Goal: Transaction & Acquisition: Obtain resource

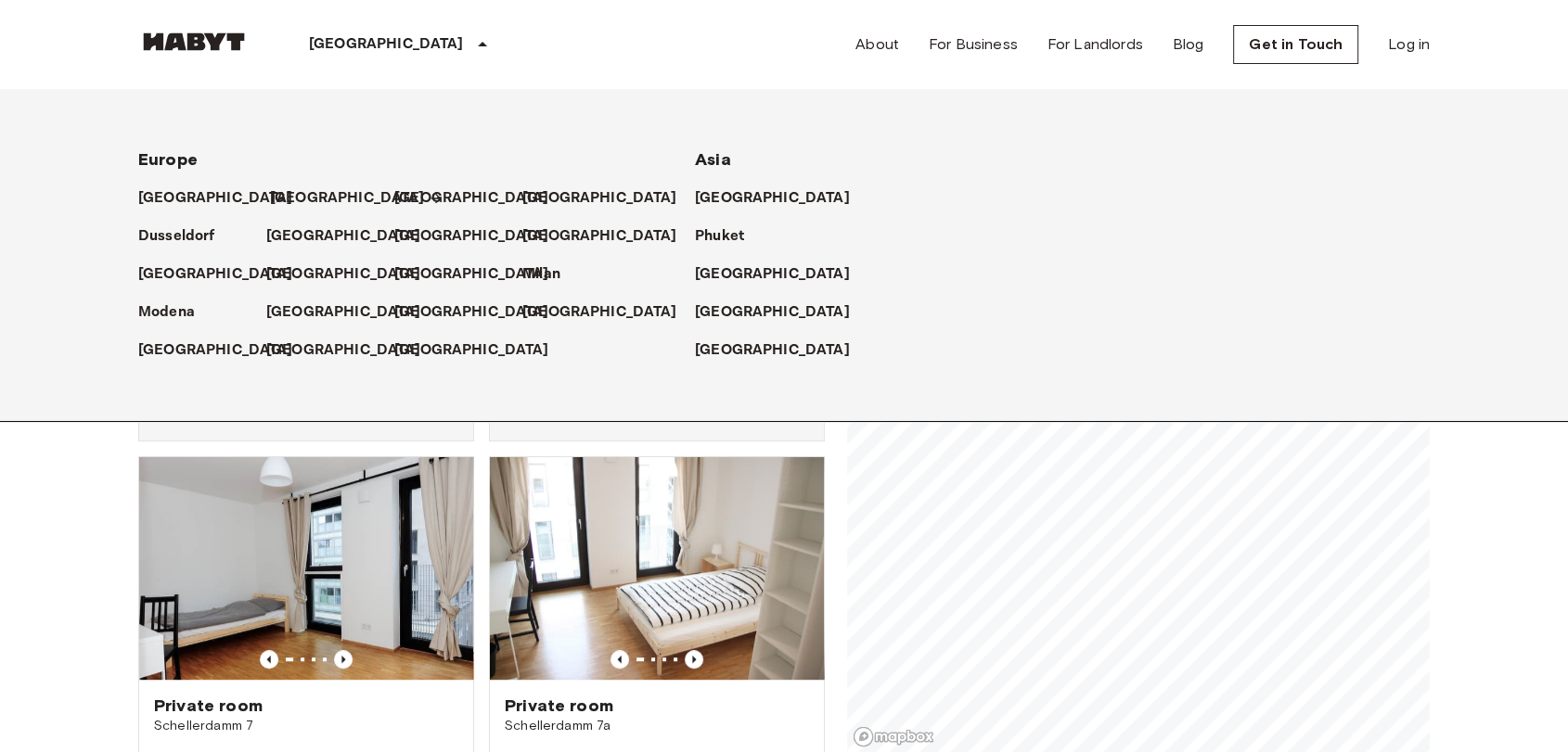
click at [428, 193] on icon at bounding box center [435, 198] width 15 height 15
click at [310, 198] on link "[GEOGRAPHIC_DATA]" at bounding box center [356, 198] width 174 height 22
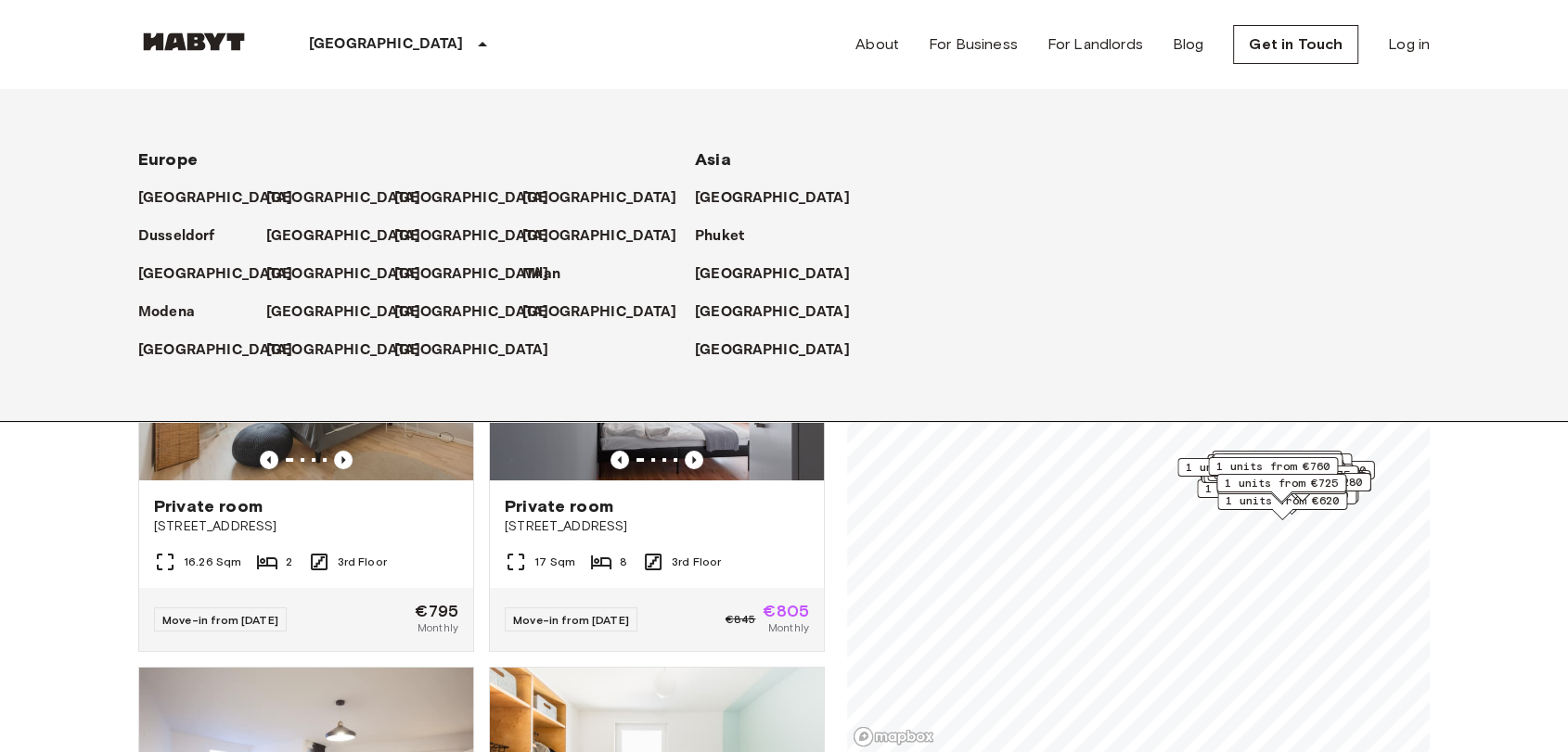
click at [471, 42] on icon at bounding box center [482, 45] width 22 height 22
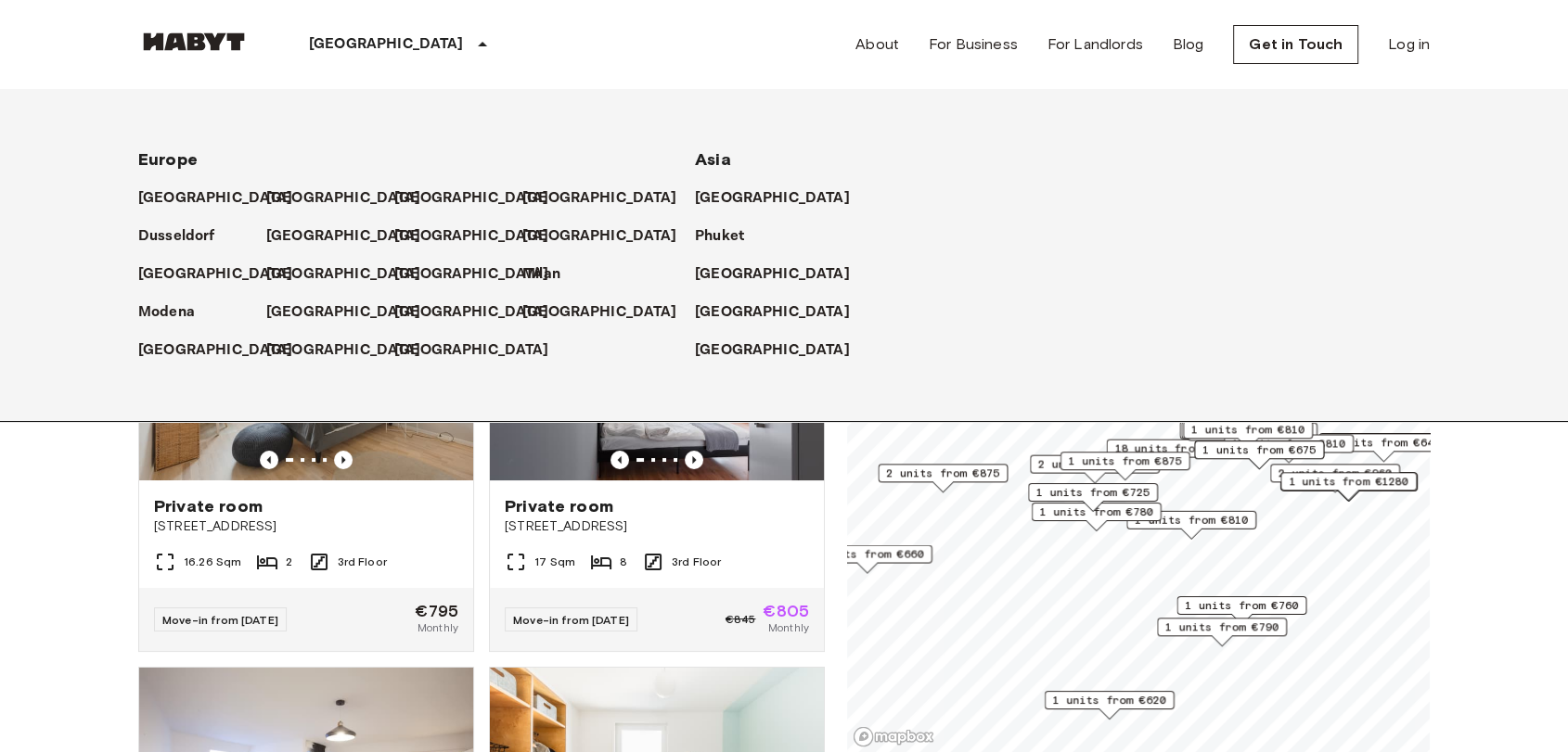
click at [471, 40] on icon at bounding box center [482, 45] width 22 height 22
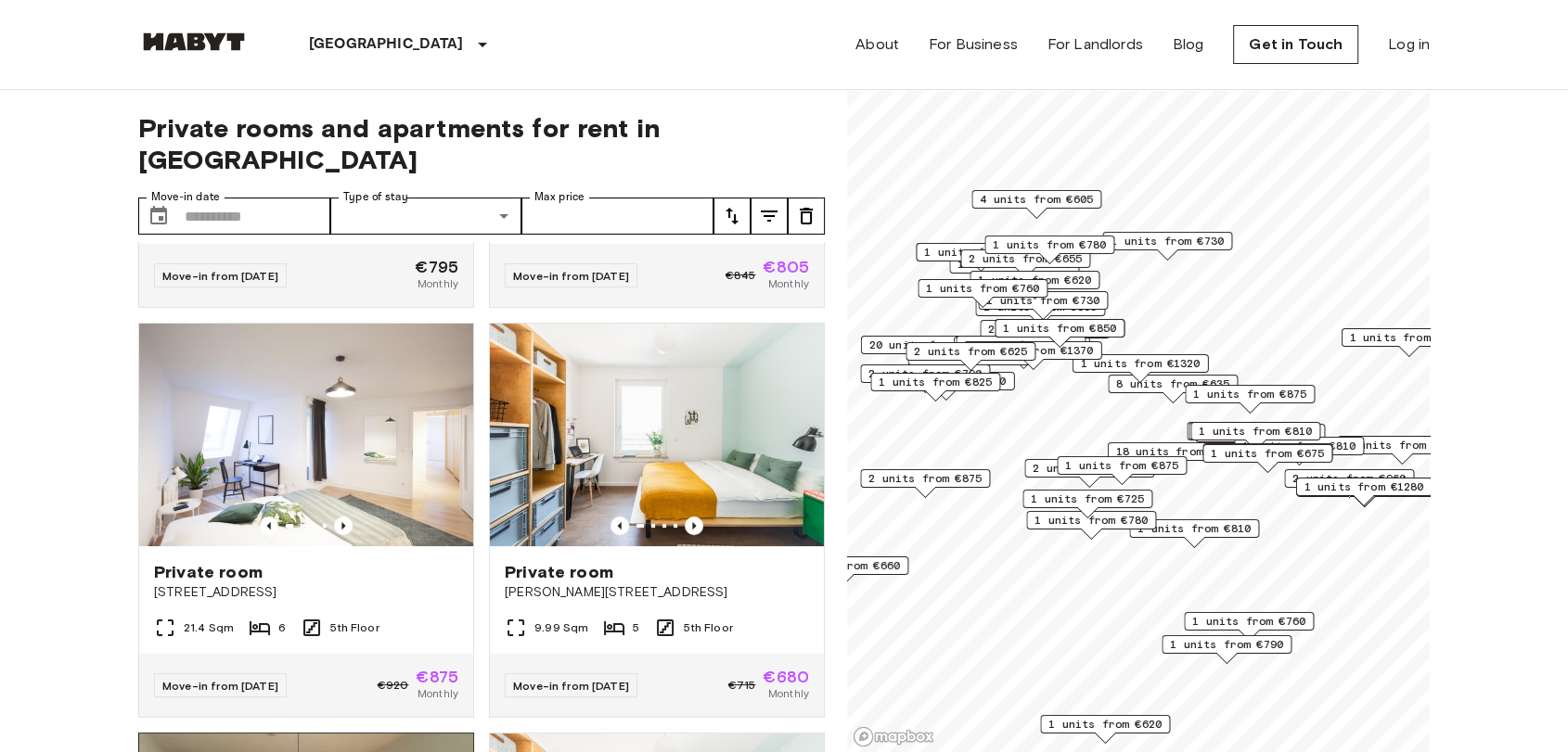
scroll to position [309, 0]
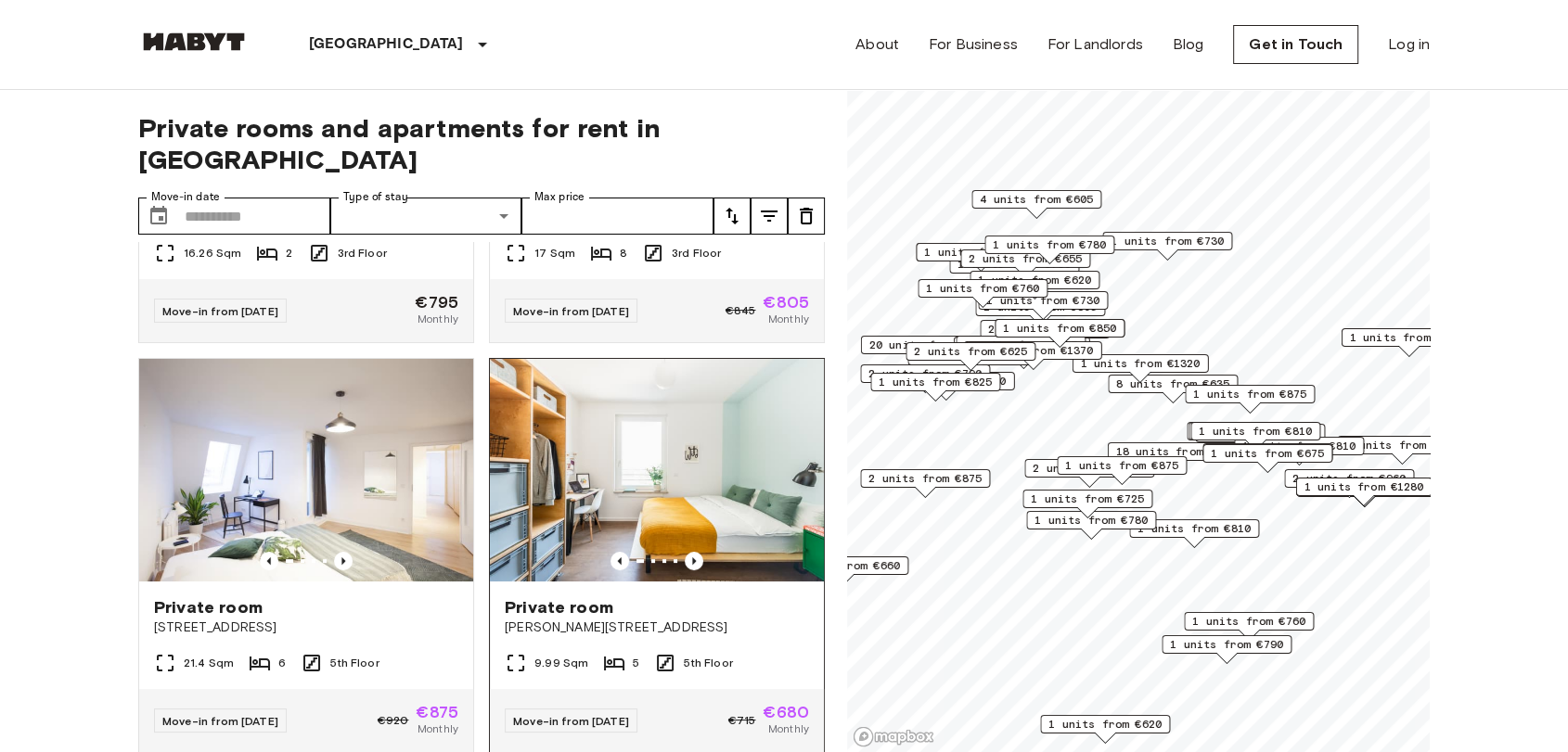
click at [633, 581] on div "Private room [PERSON_NAME][STREET_ADDRESS]" at bounding box center [657, 616] width 334 height 70
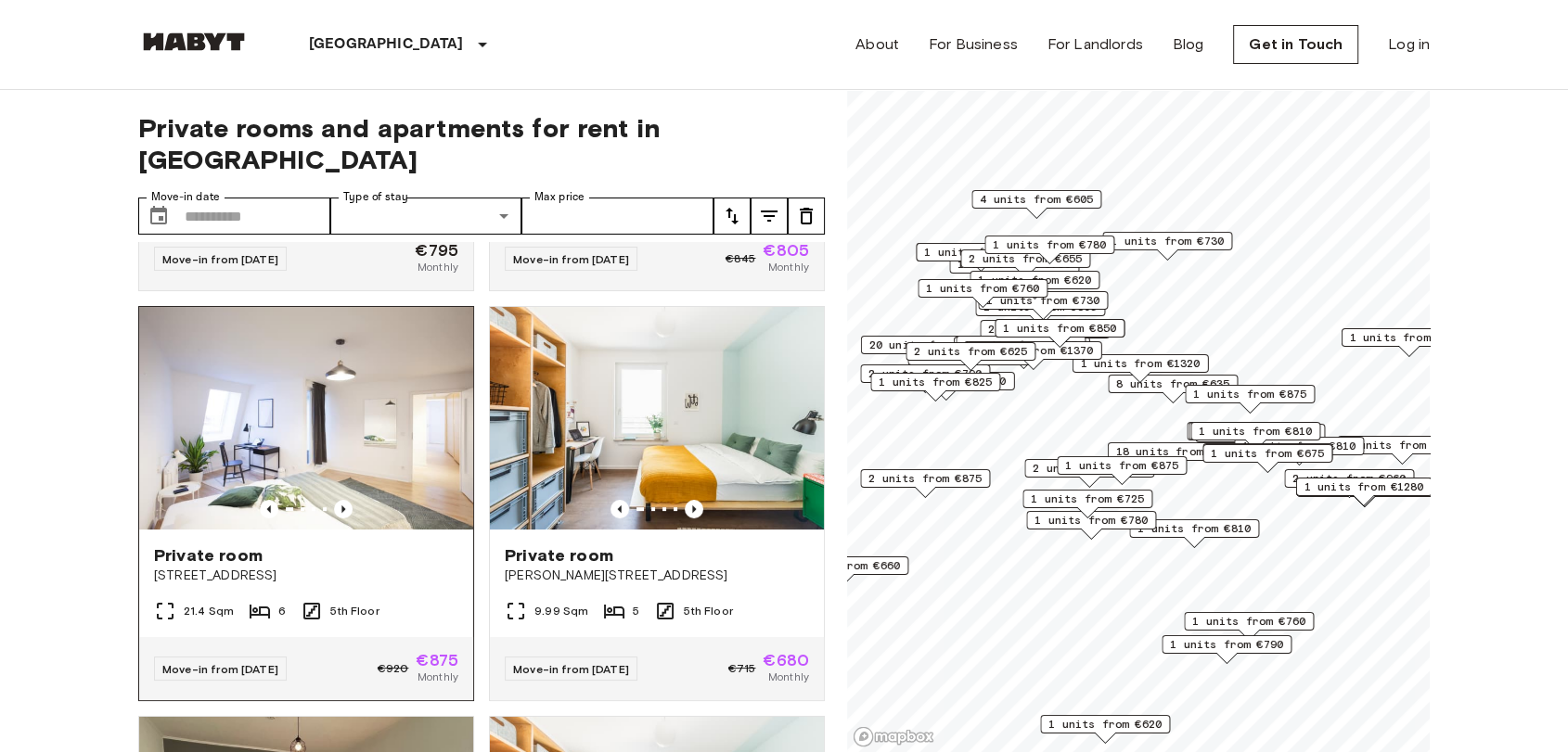
scroll to position [0, 0]
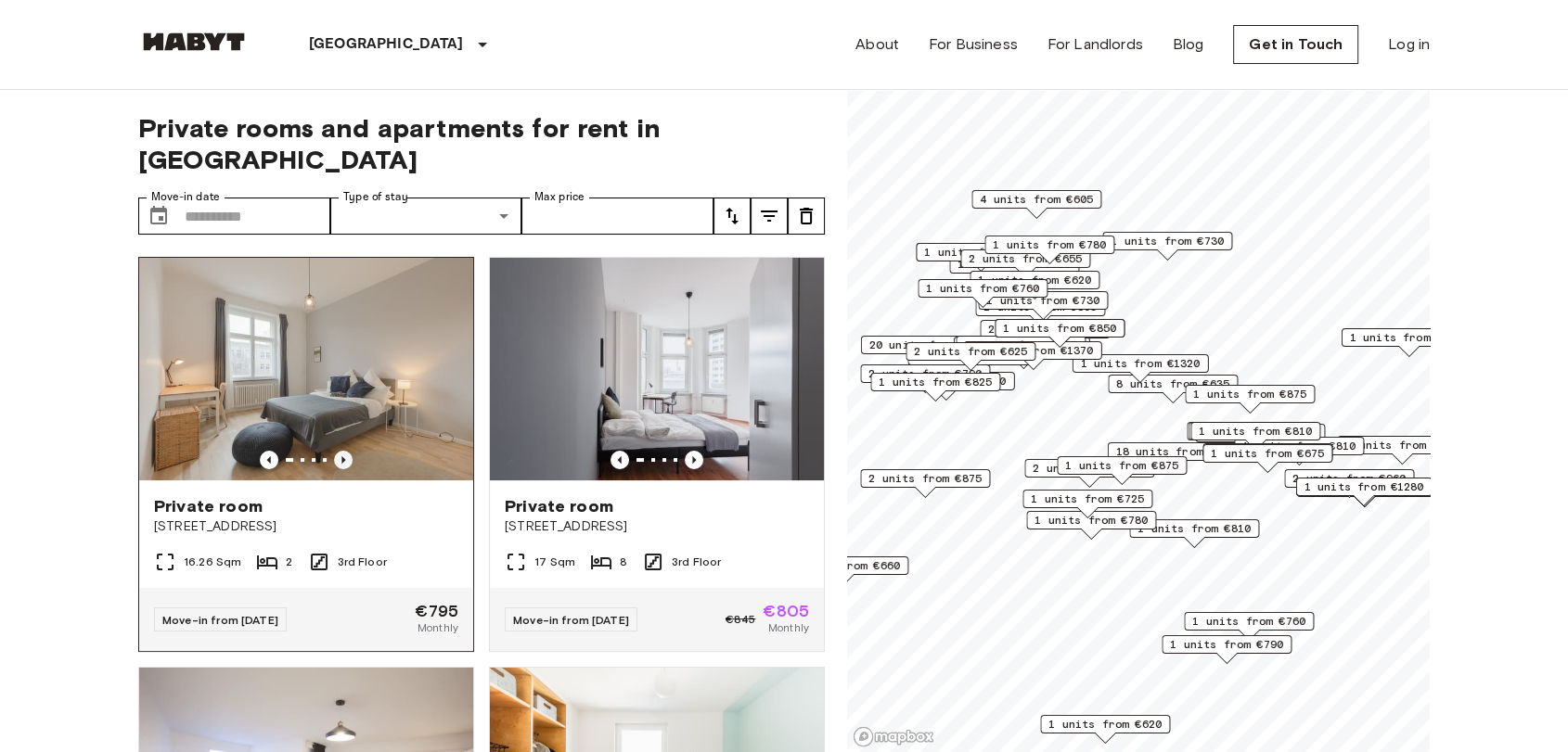
click at [341, 456] on icon "Previous image" at bounding box center [343, 459] width 4 height 7
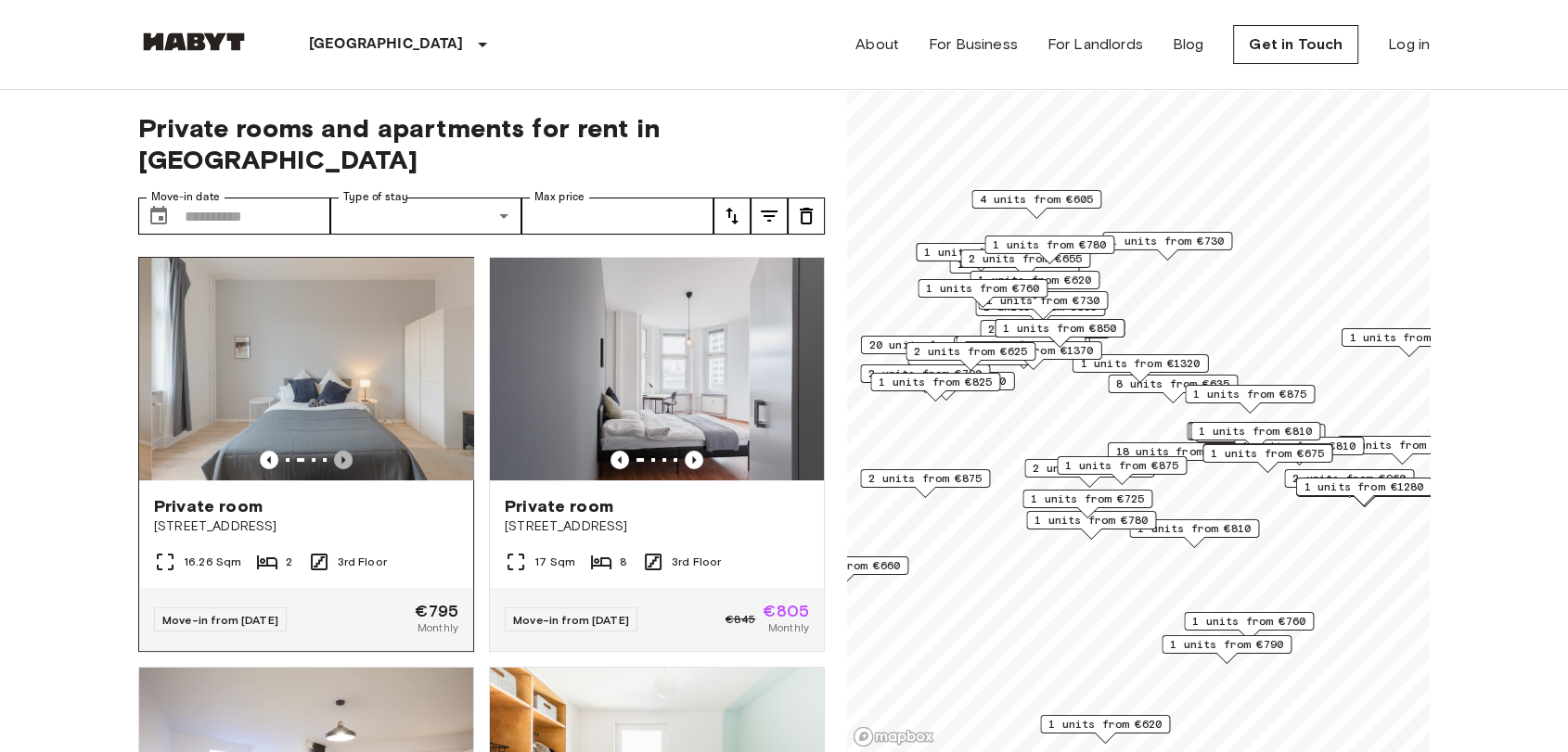
click at [341, 456] on icon "Previous image" at bounding box center [343, 459] width 4 height 7
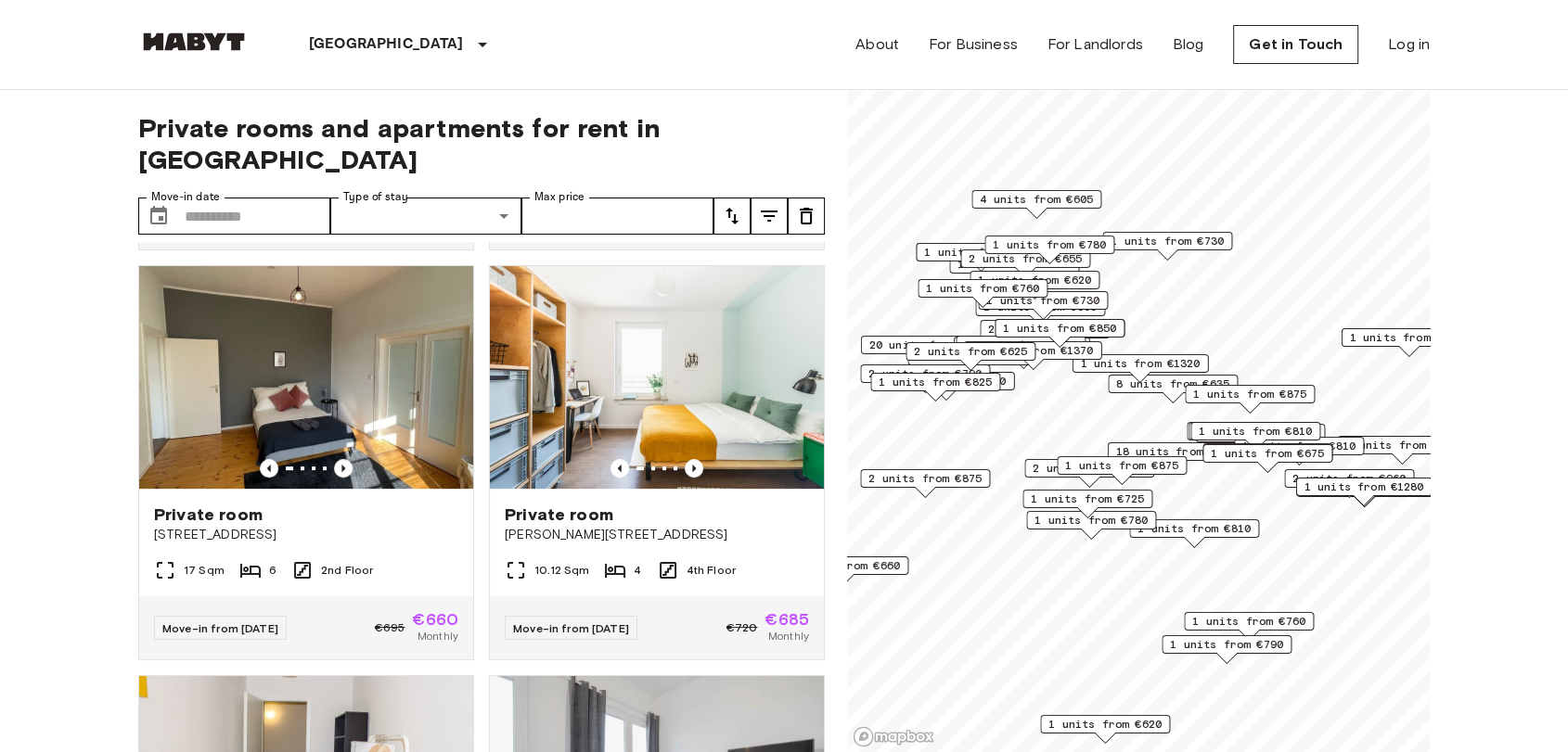
scroll to position [824, 0]
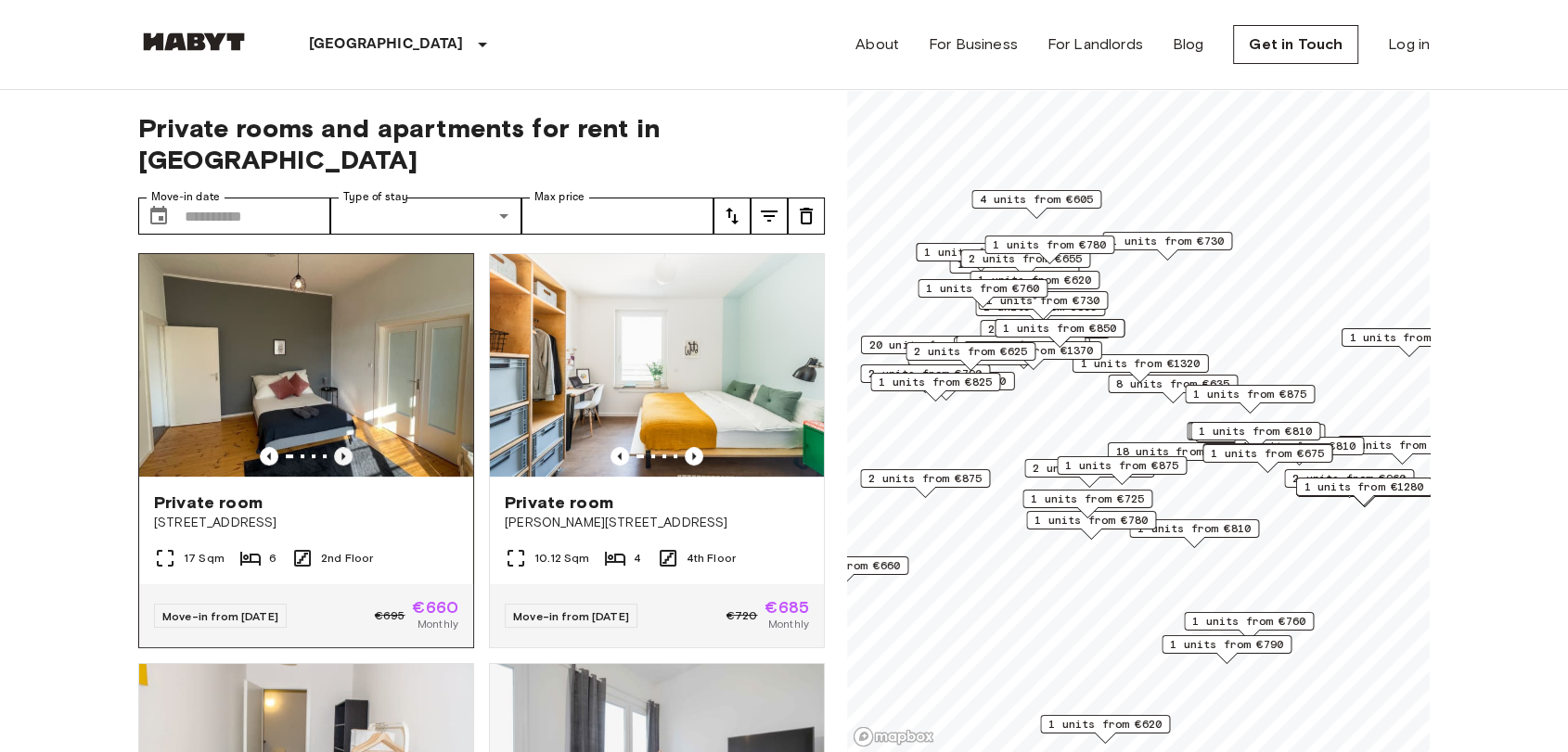
click at [334, 447] on icon "Previous image" at bounding box center [343, 456] width 19 height 19
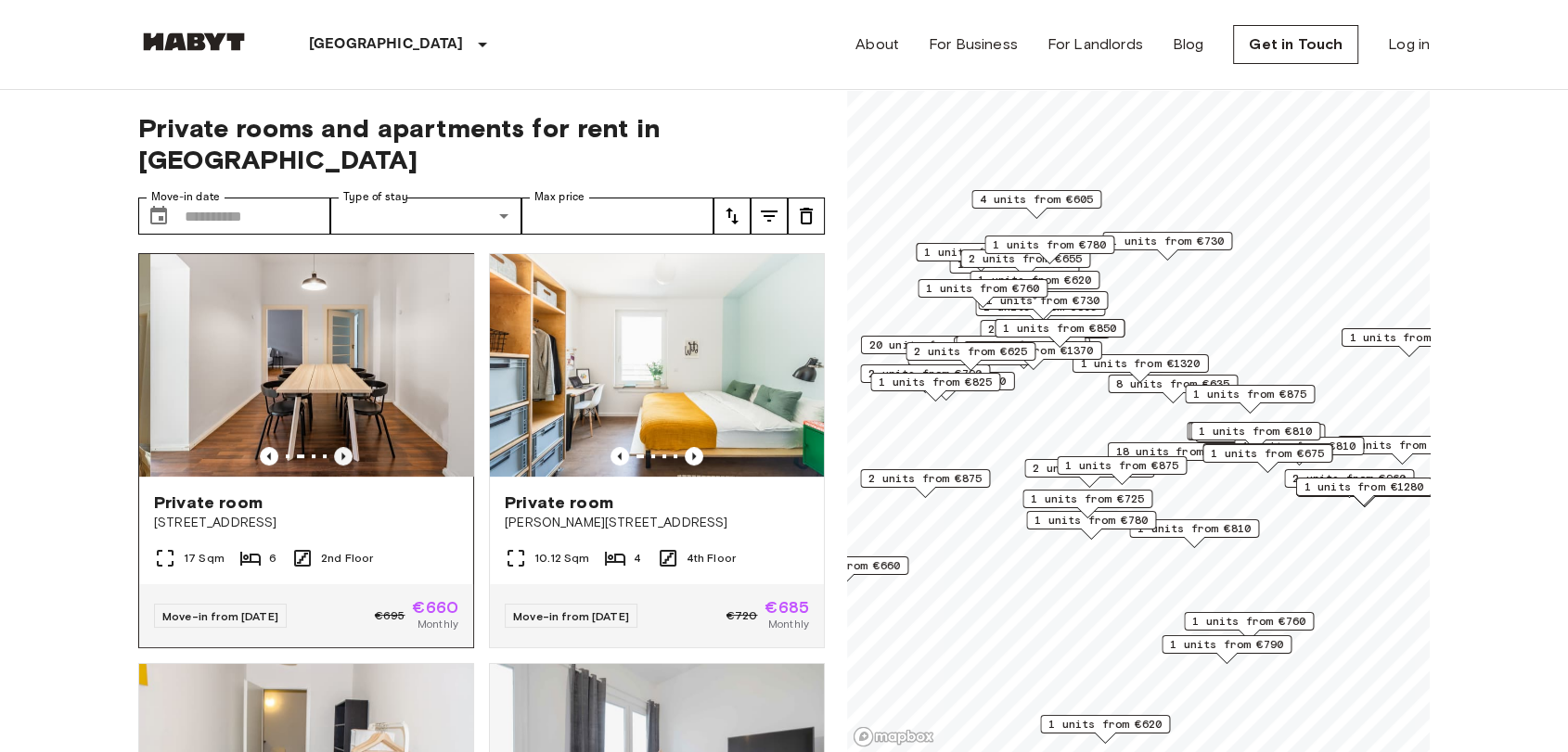
click at [334, 447] on icon "Previous image" at bounding box center [343, 456] width 19 height 19
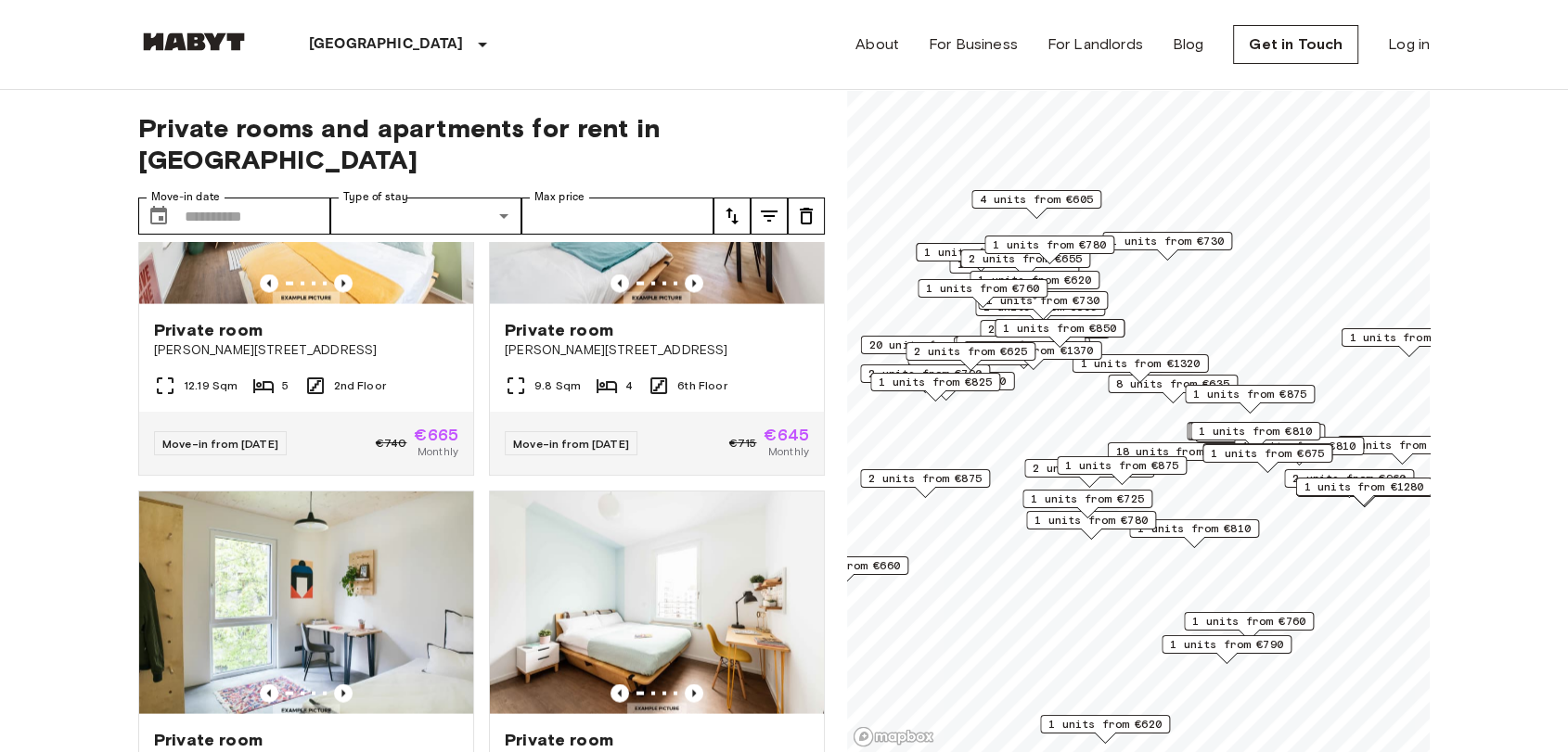
scroll to position [3819, 0]
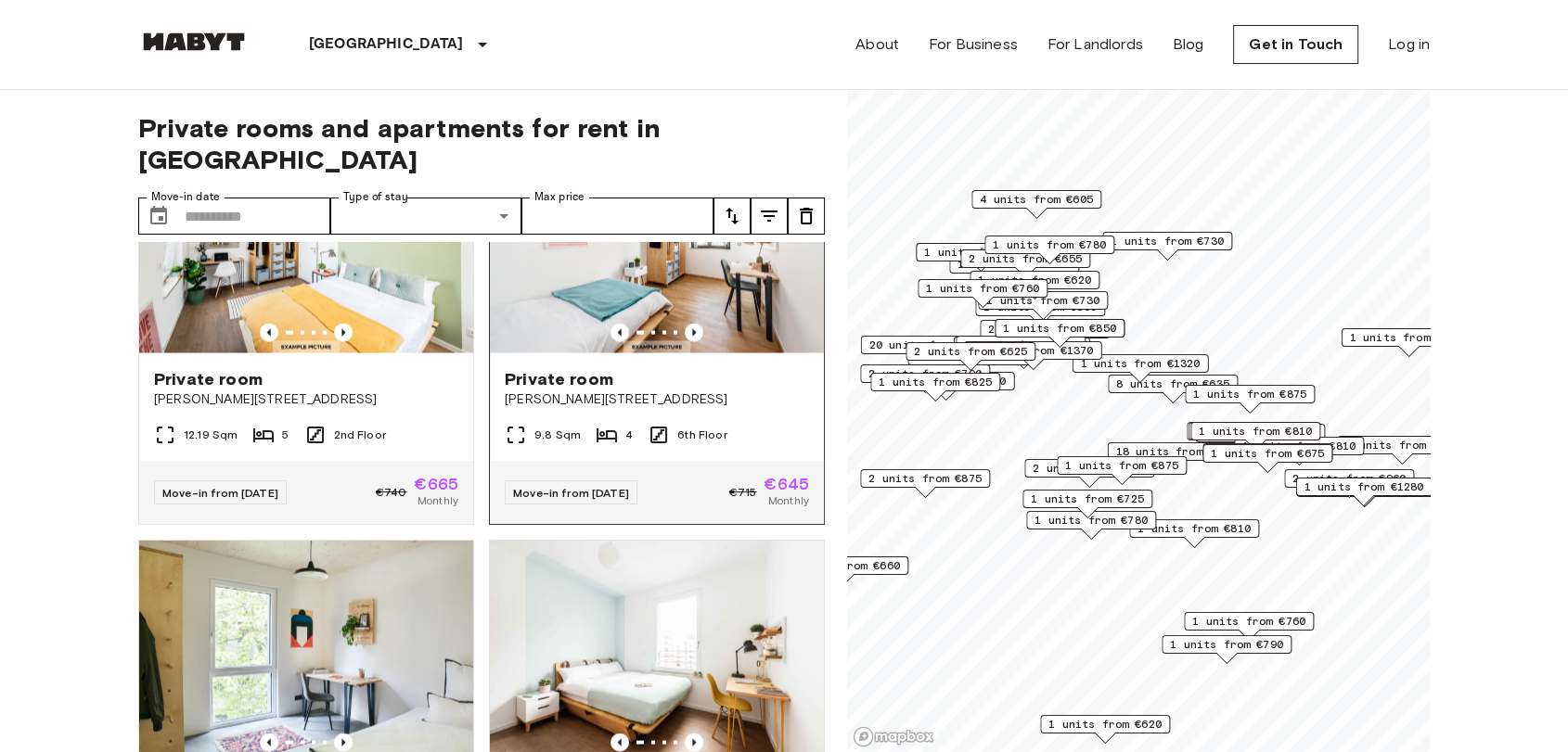
click at [651, 424] on div "Private room [PERSON_NAME][STREET_ADDRESS]" at bounding box center [657, 388] width 334 height 70
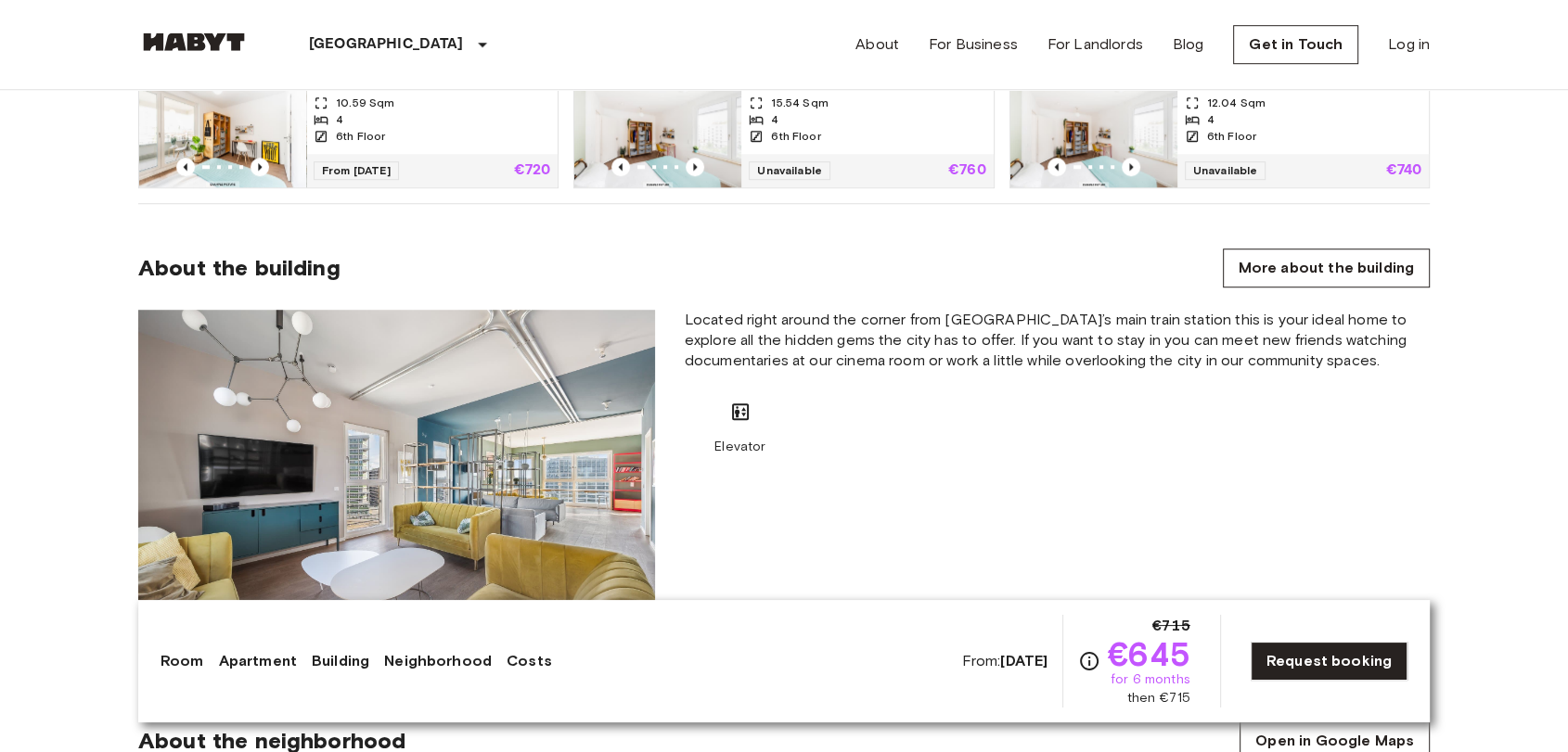
scroll to position [1856, 0]
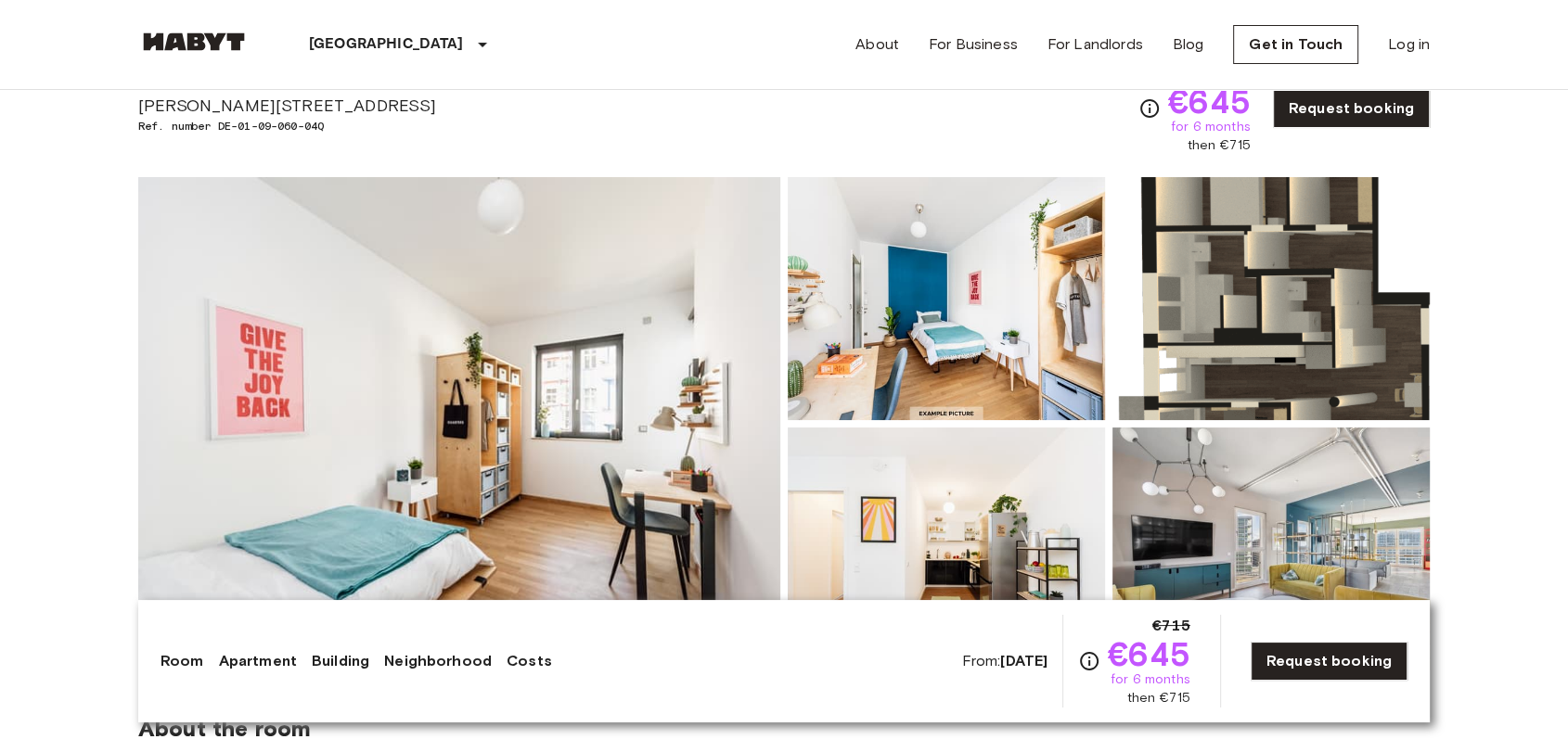
scroll to position [0, 0]
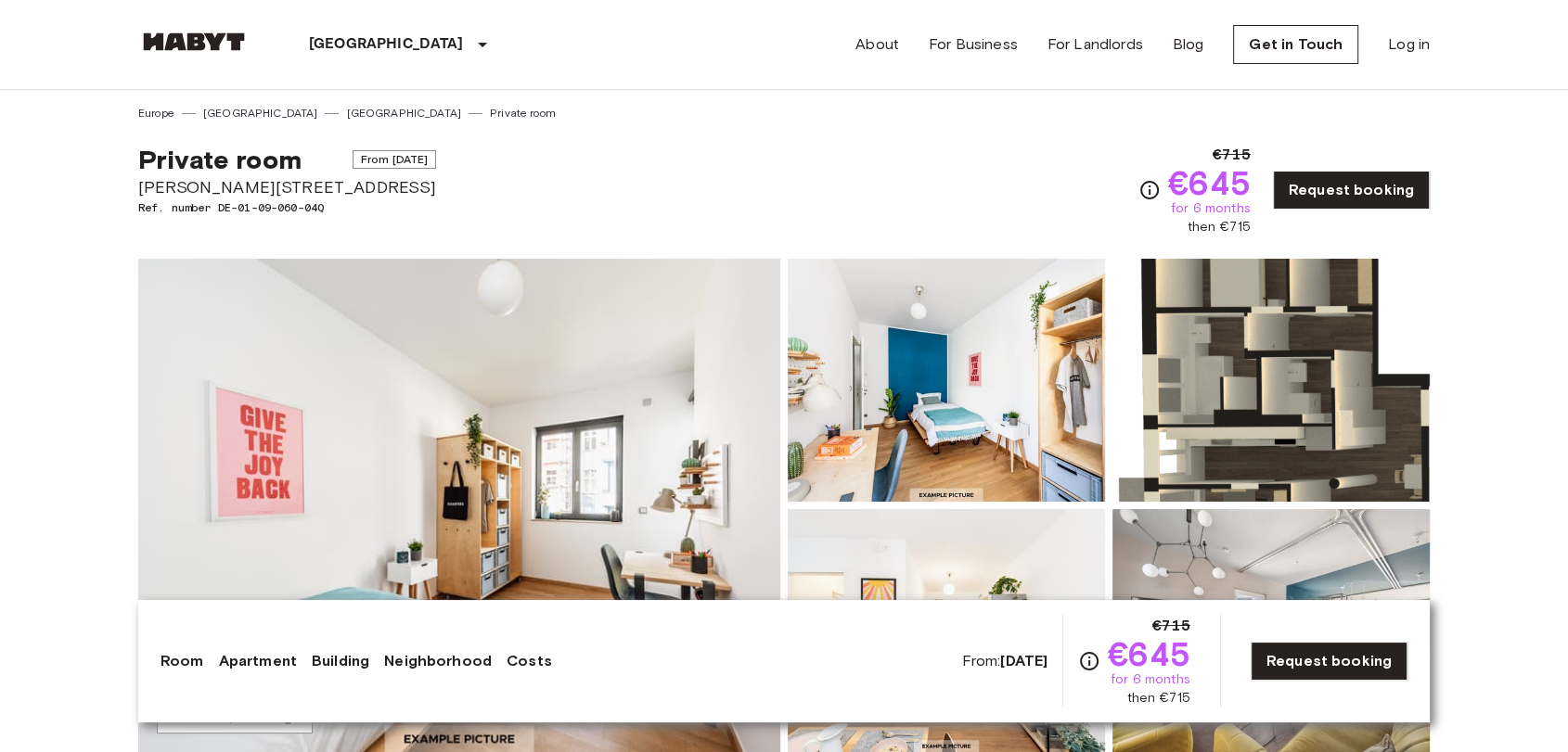
click at [598, 191] on div "Private room From Nov 4 2025 Klara-Franke-Straße 24-28 Ref. number DE-01-09-060…" at bounding box center [784, 180] width 1291 height 115
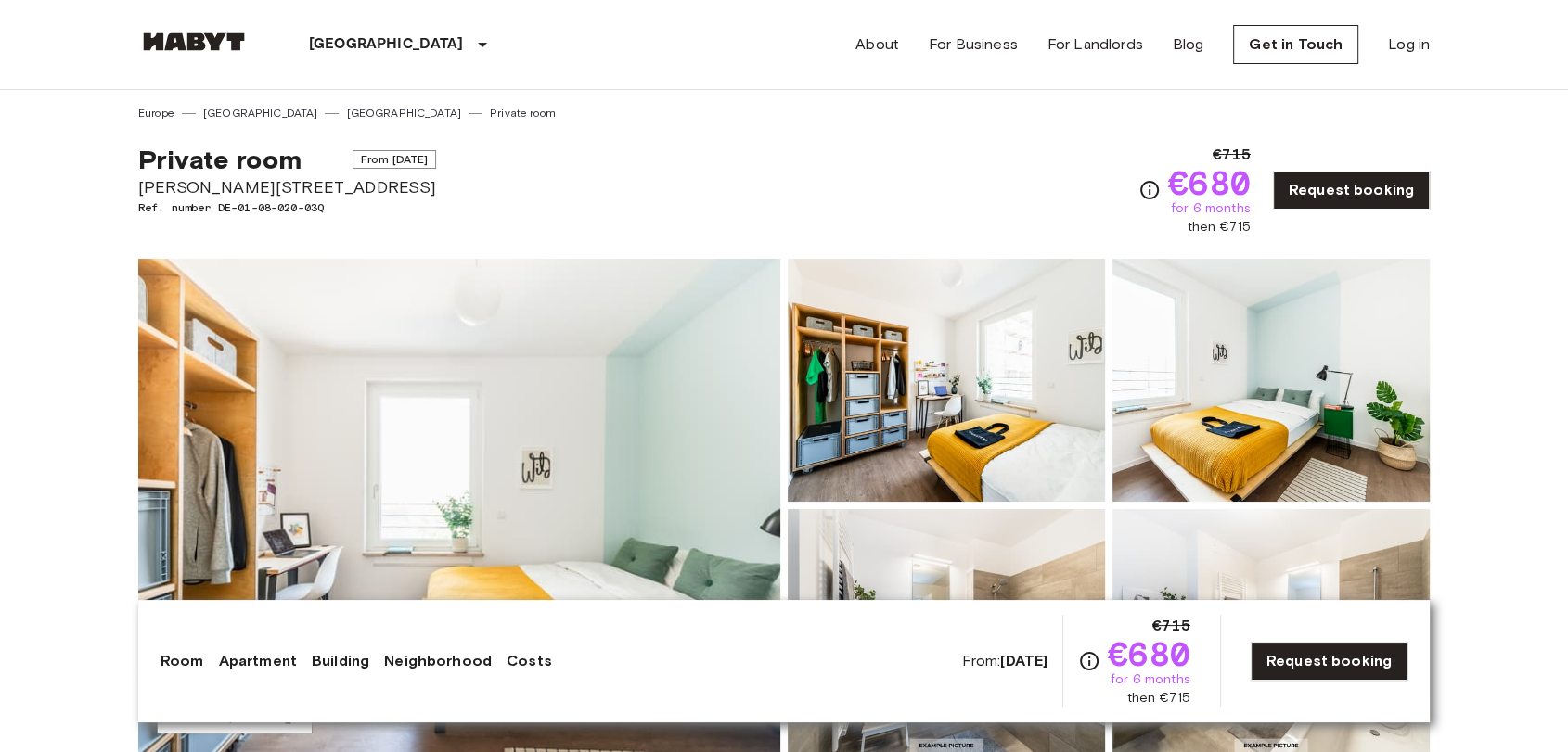
click at [856, 122] on div "Private room From Oct 4 2025 Klara-Franke-Straße 20 Ref. number DE-01-08-020-03…" at bounding box center [784, 180] width 1291 height 115
